Goal: Task Accomplishment & Management: Manage account settings

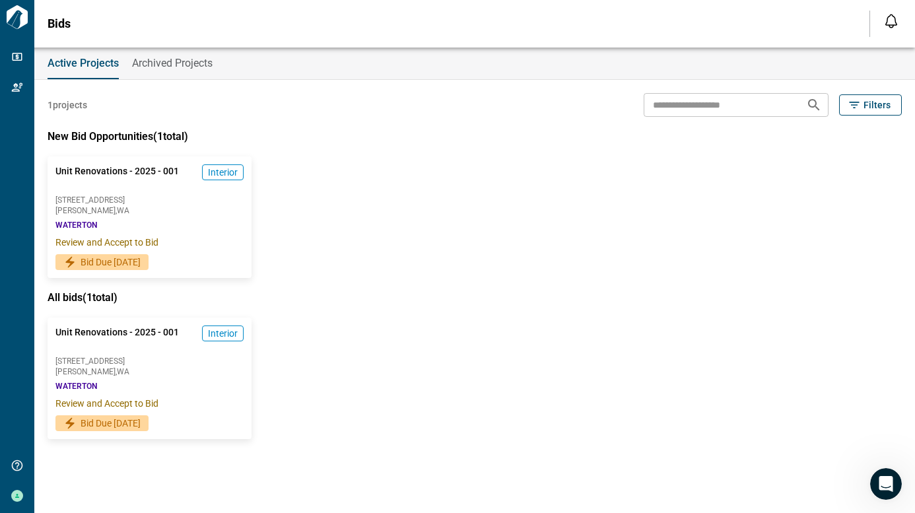
click at [162, 59] on span "Archived Projects" at bounding box center [172, 63] width 81 height 13
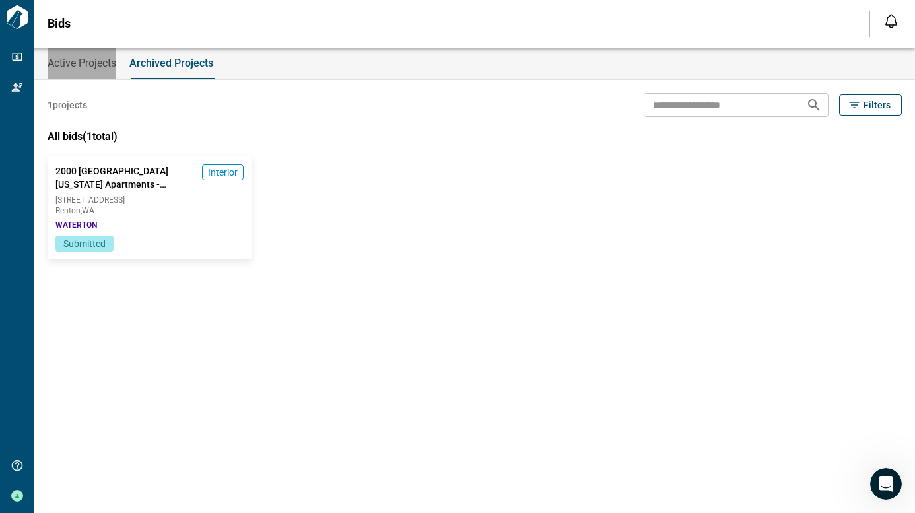
click at [91, 59] on span "Active Projects" at bounding box center [82, 63] width 69 height 13
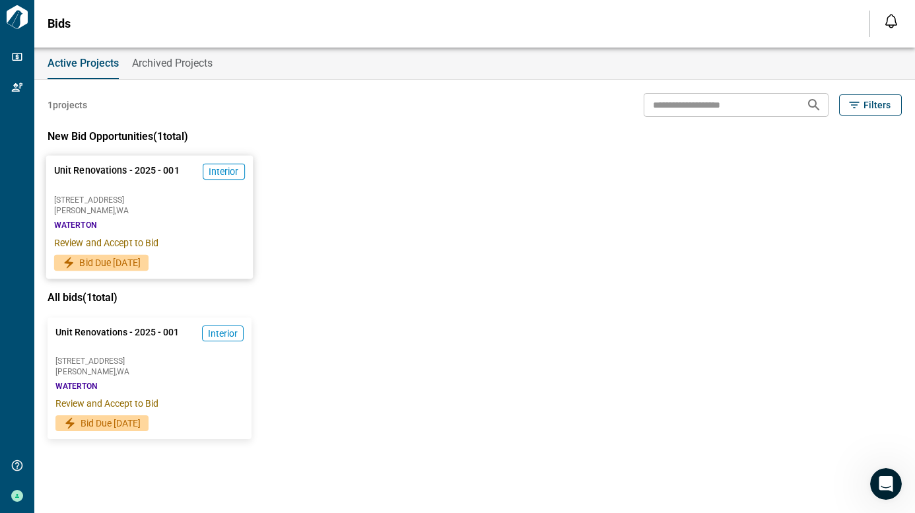
click at [221, 166] on span "Interior" at bounding box center [224, 171] width 30 height 13
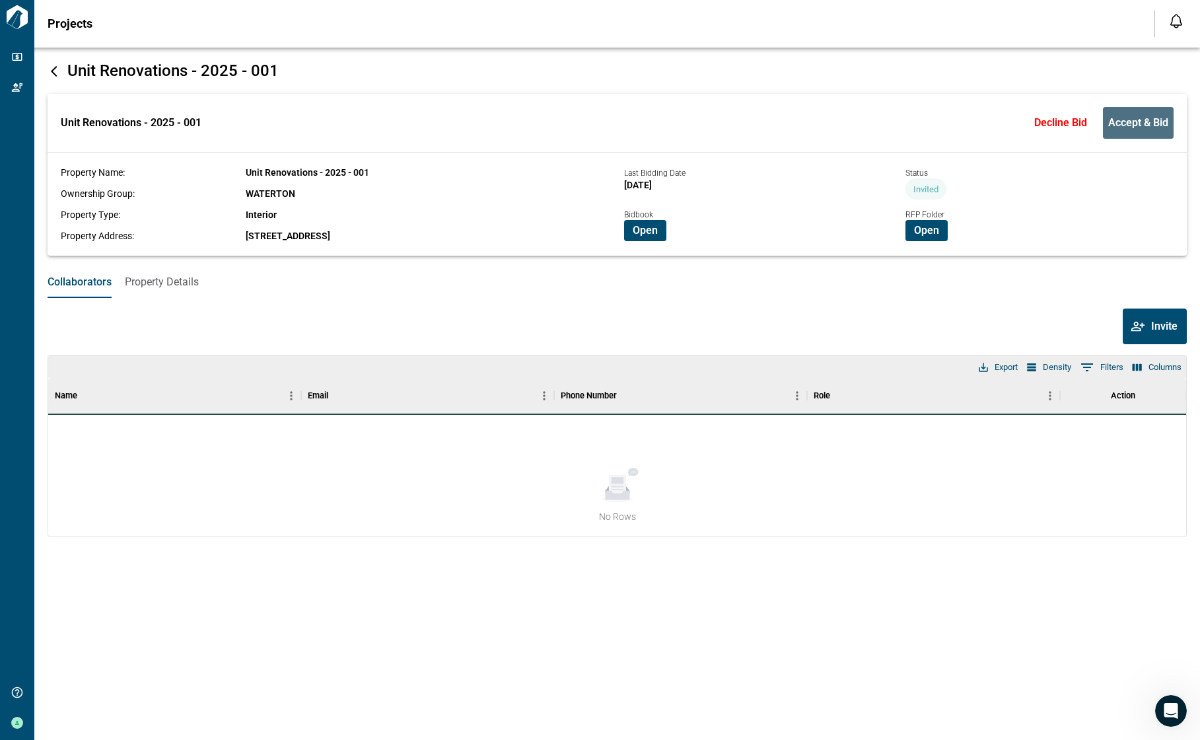
click at [915, 121] on span "Accept & Bid" at bounding box center [1138, 122] width 60 height 13
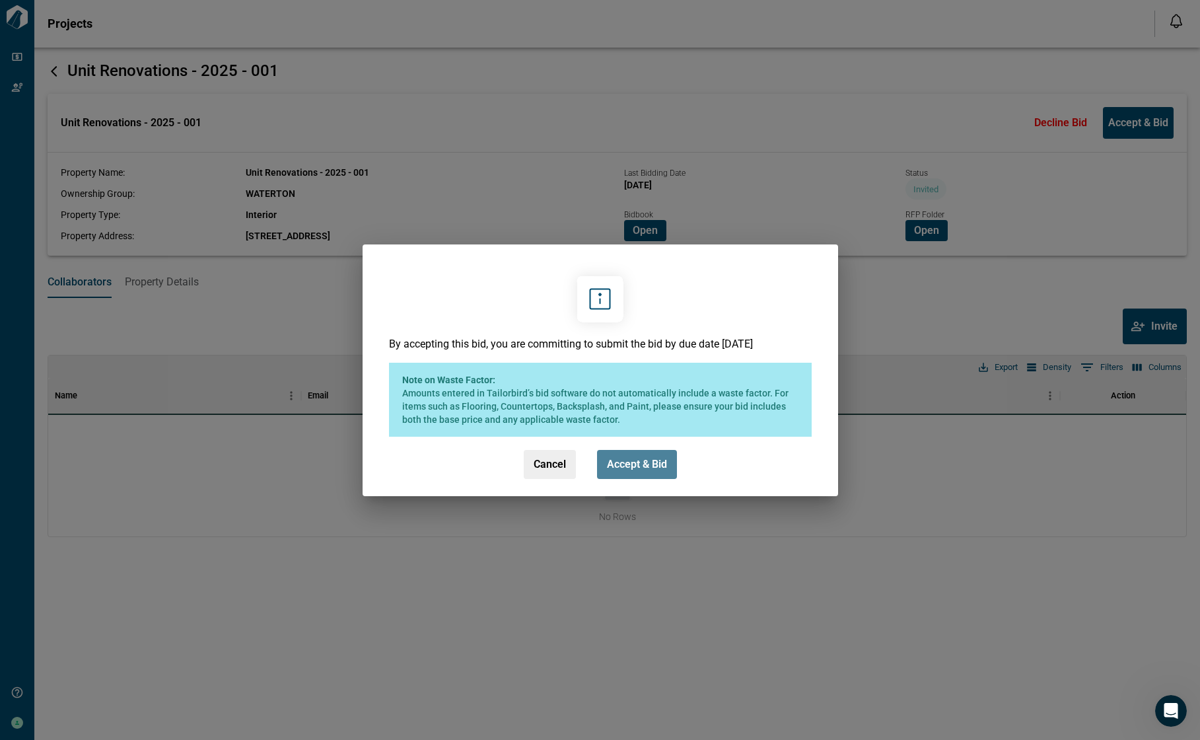
click at [609, 458] on span "Accept & Bid" at bounding box center [637, 464] width 60 height 13
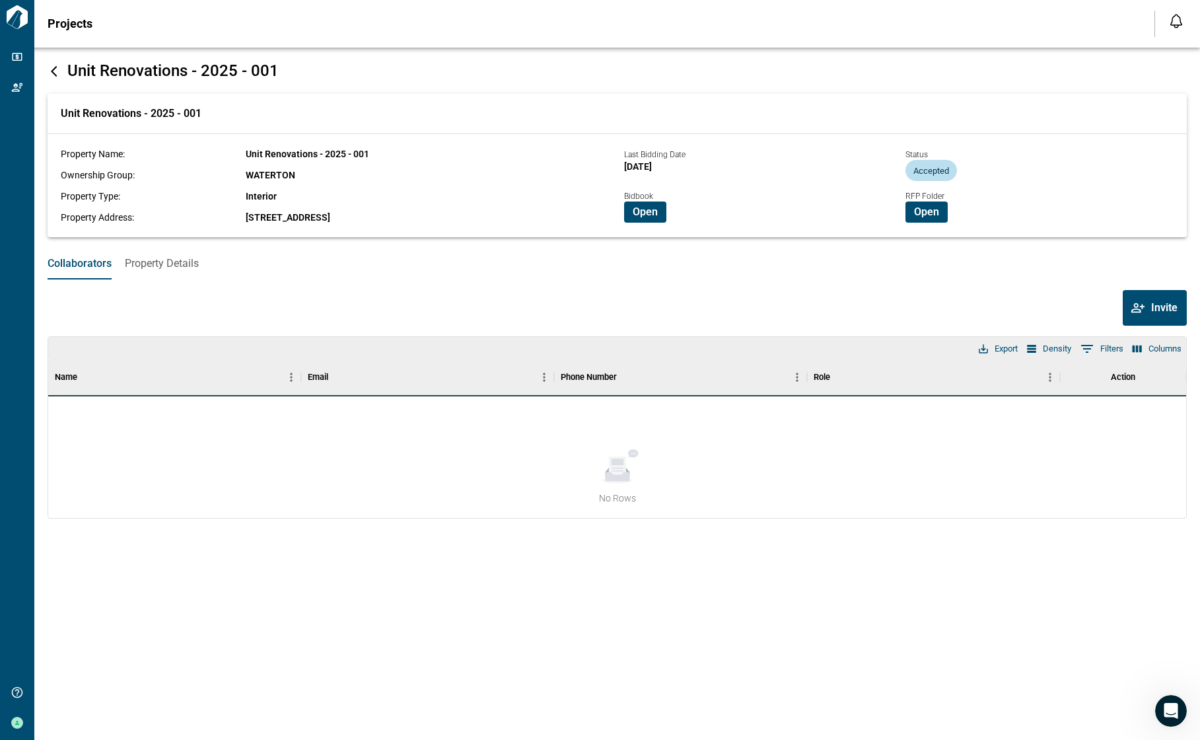
click at [57, 71] on icon at bounding box center [54, 71] width 13 height 13
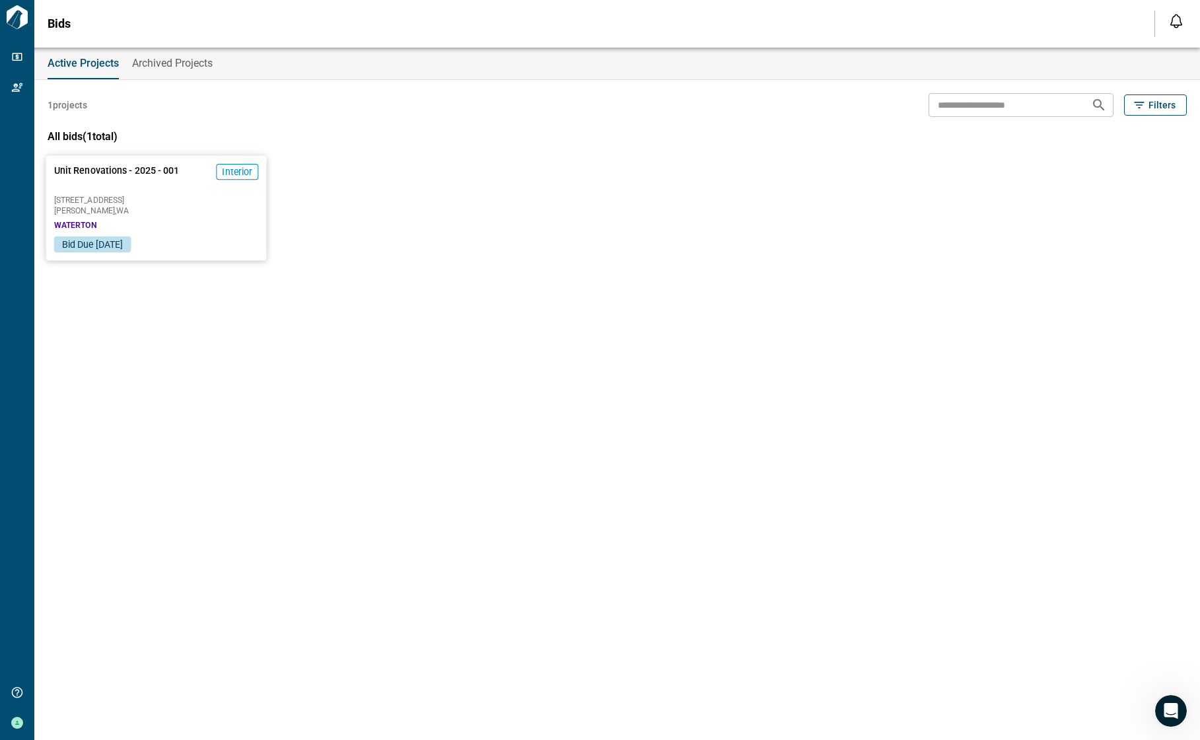
click at [226, 170] on span "Interior" at bounding box center [237, 171] width 30 height 13
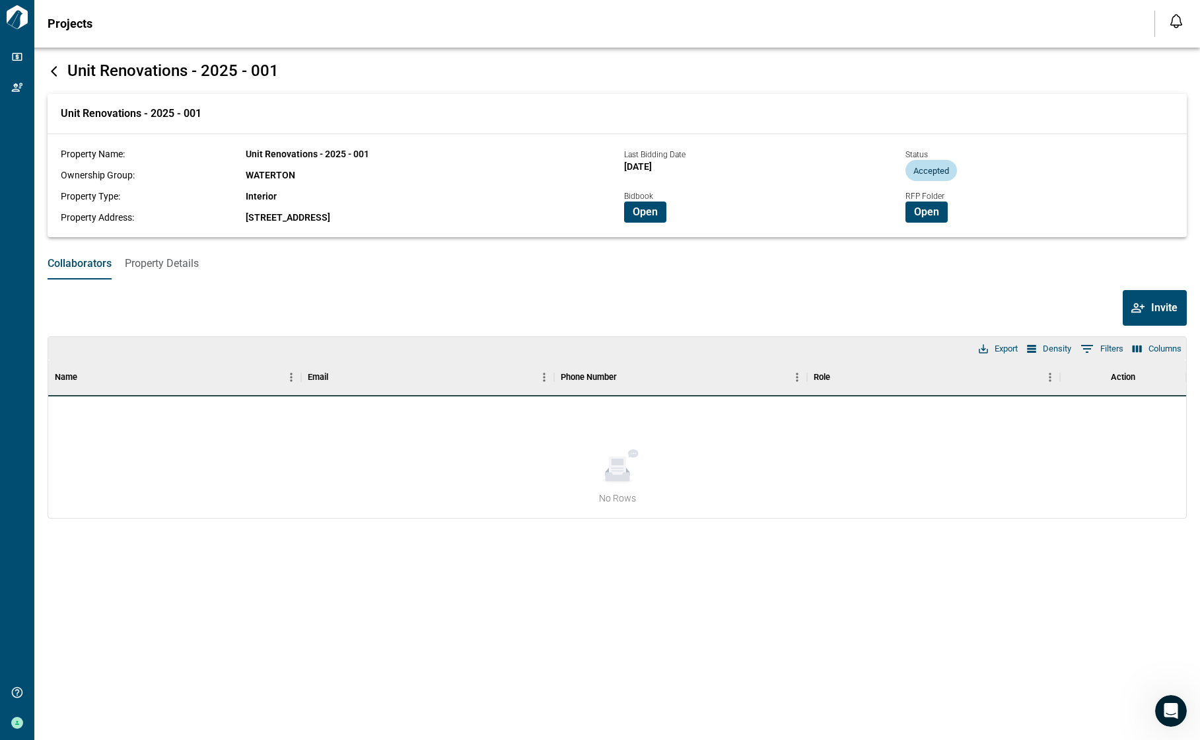
click at [144, 263] on span "Property Details" at bounding box center [162, 263] width 74 height 13
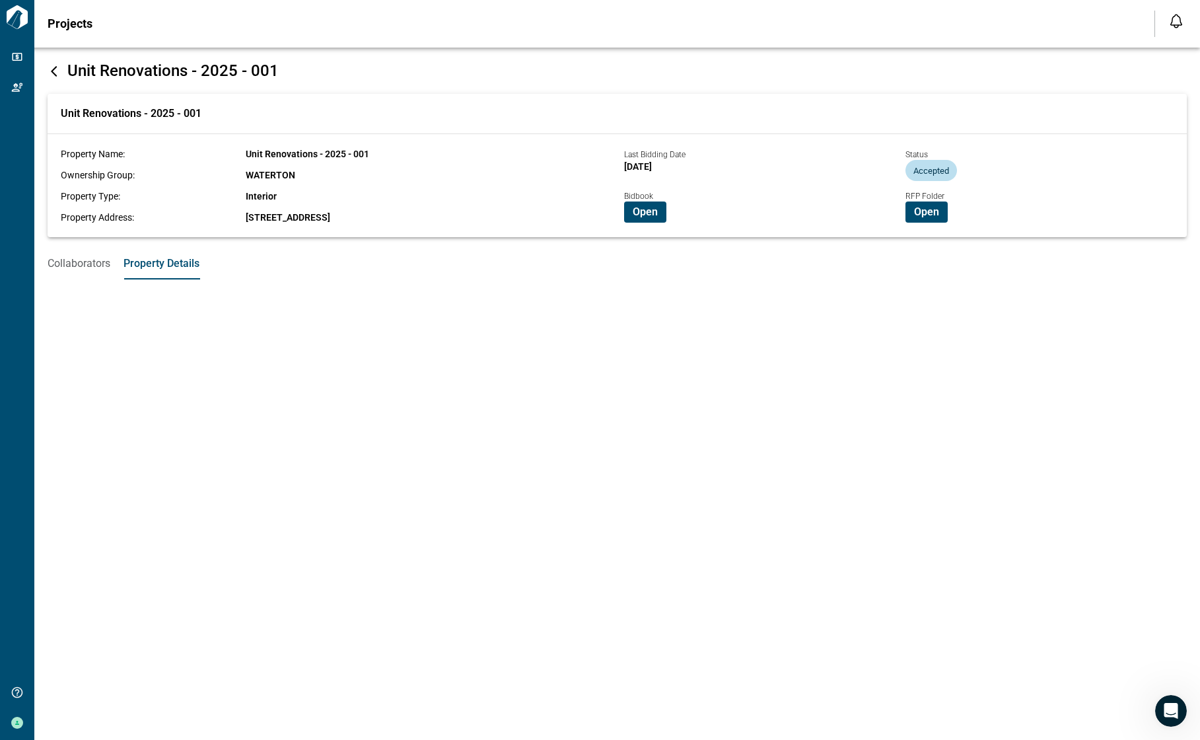
click at [66, 260] on span "Collaborators" at bounding box center [79, 263] width 63 height 13
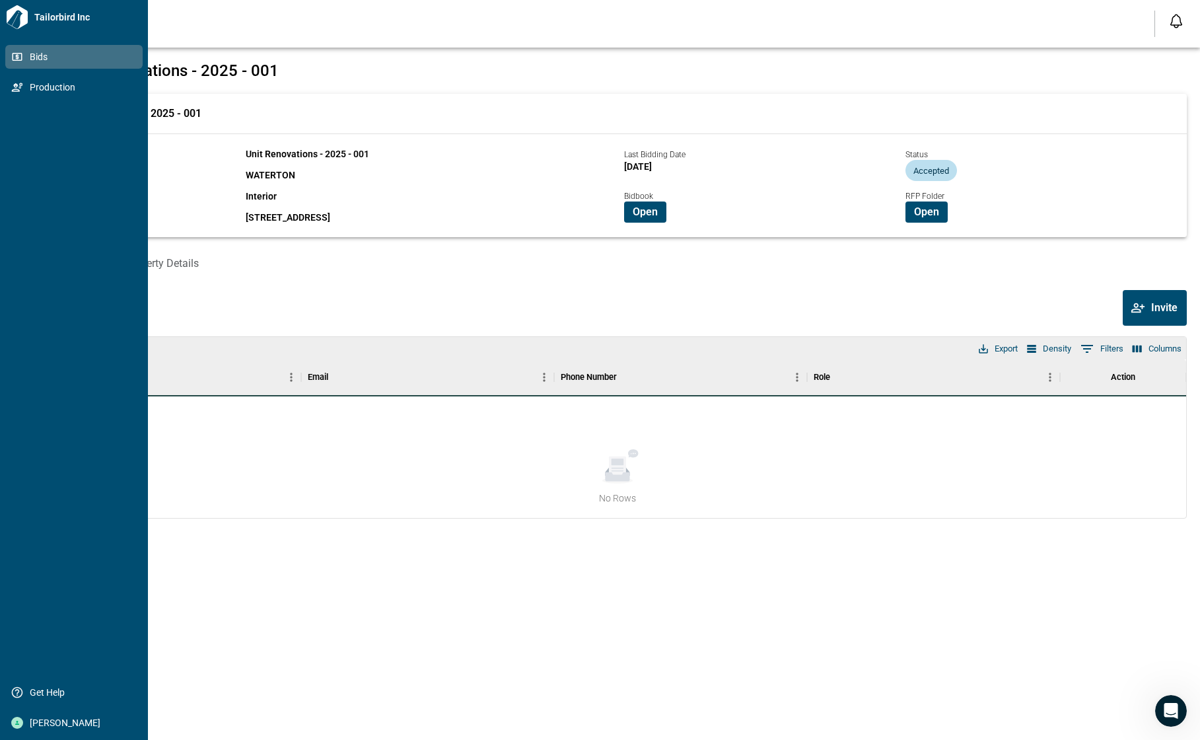
click at [41, 60] on span "Bids" at bounding box center [76, 56] width 107 height 13
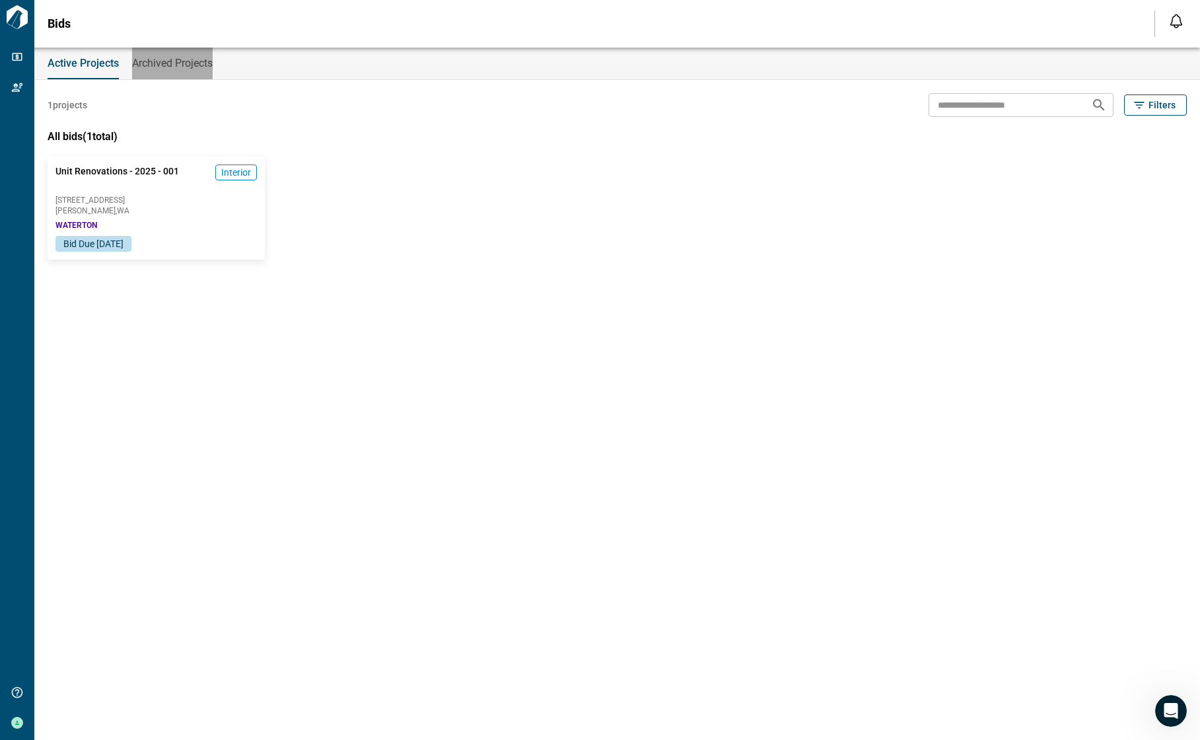
drag, startPoint x: 148, startPoint y: 62, endPoint x: 126, endPoint y: 63, distance: 21.8
click at [147, 62] on span "Archived Projects" at bounding box center [172, 63] width 81 height 13
click at [93, 63] on span "Active Projects" at bounding box center [82, 63] width 69 height 13
drag, startPoint x: 62, startPoint y: 23, endPoint x: 52, endPoint y: 22, distance: 10.6
click at [52, 22] on span "Bids" at bounding box center [59, 23] width 23 height 13
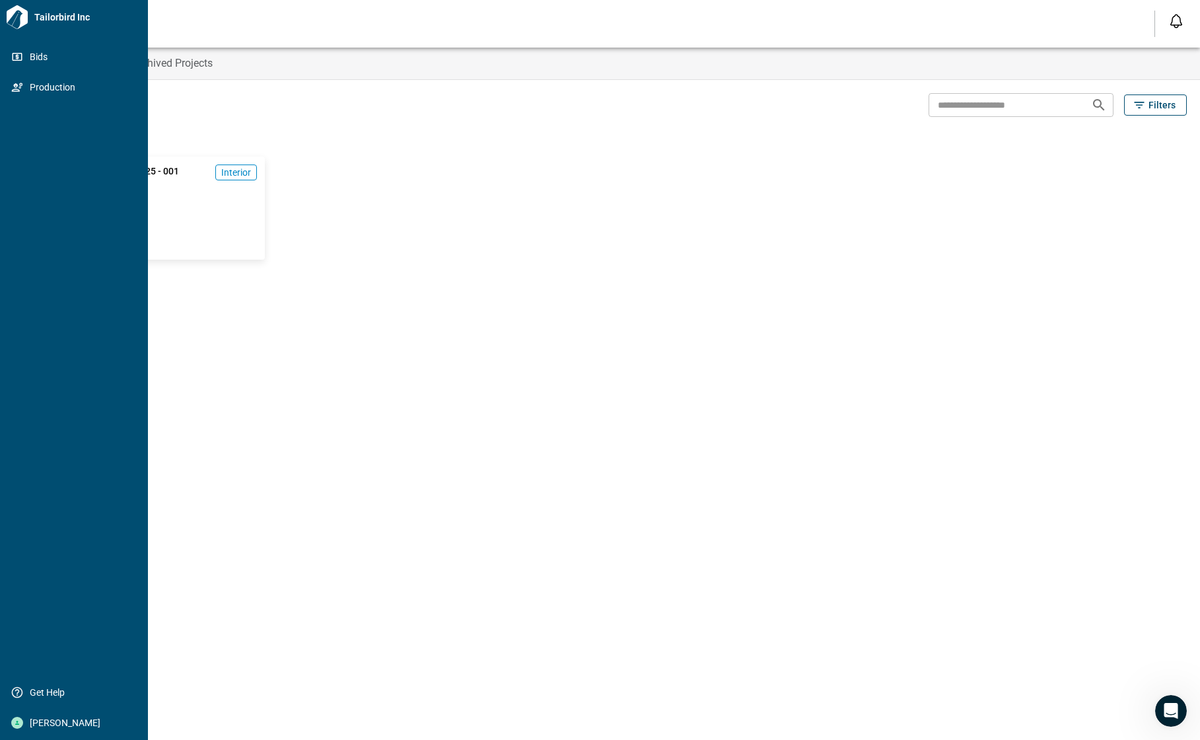
click at [22, 19] on icon at bounding box center [17, 17] width 21 height 24
click at [61, 512] on div "[PERSON_NAME]" at bounding box center [73, 722] width 137 height 24
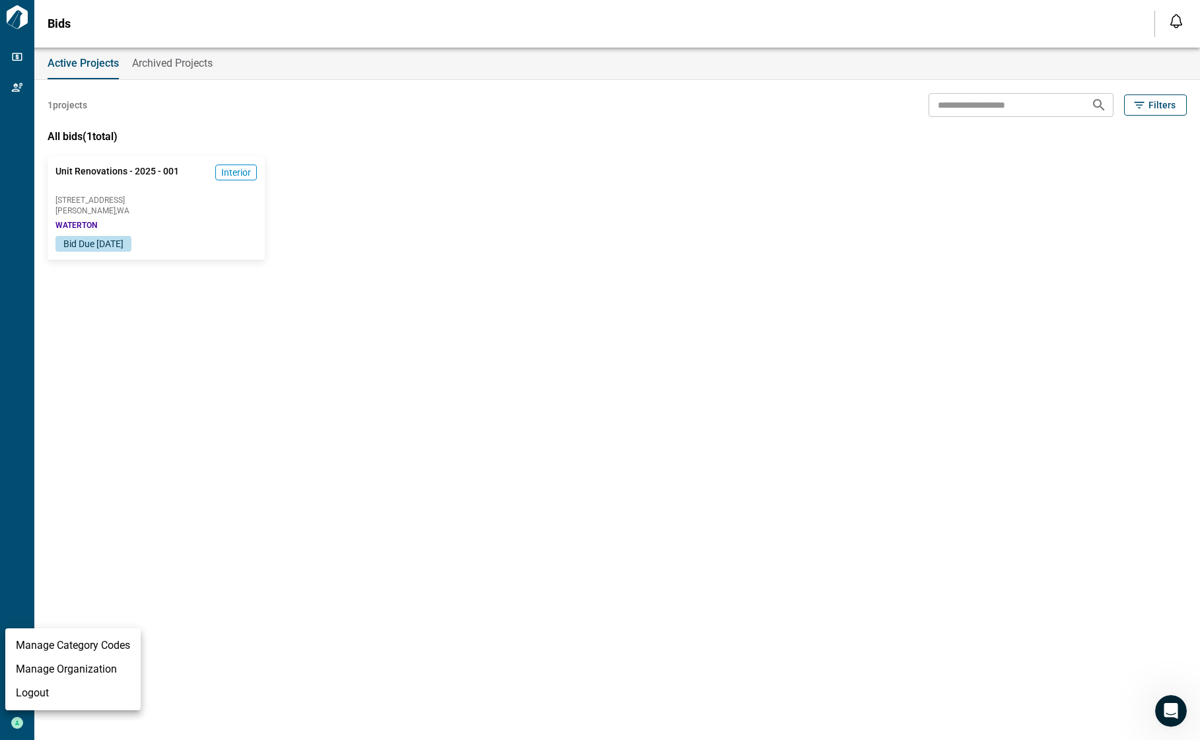
click at [44, 512] on li "Logout" at bounding box center [72, 693] width 135 height 24
